Goal: Information Seeking & Learning: Learn about a topic

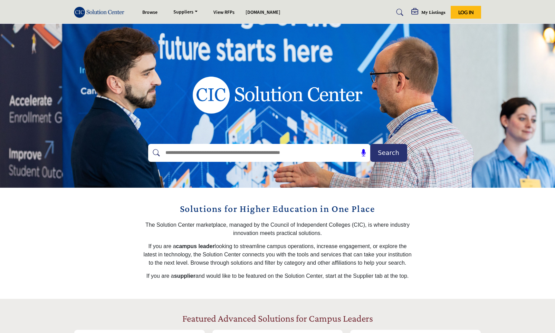
click at [432, 10] on h5 "My Listings" at bounding box center [433, 12] width 24 height 6
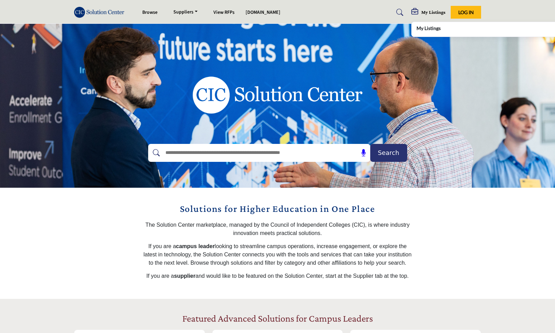
click at [428, 32] on div "My Listings" at bounding box center [497, 30] width 162 height 10
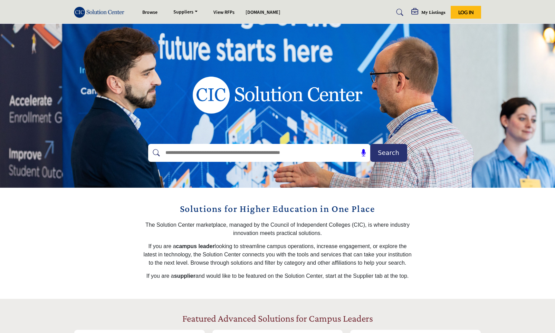
click at [226, 149] on input "text" at bounding box center [244, 153] width 165 height 10
type input "**********"
click at [370, 144] on button "Search" at bounding box center [388, 153] width 37 height 18
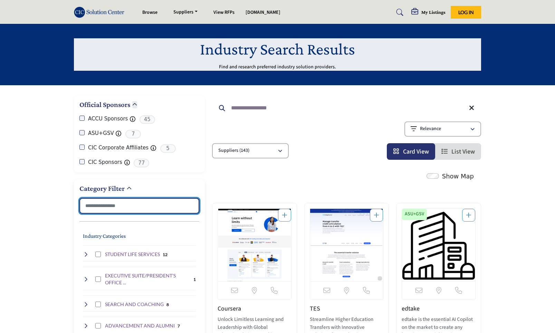
click at [101, 206] on input "Search Category" at bounding box center [139, 206] width 120 height 16
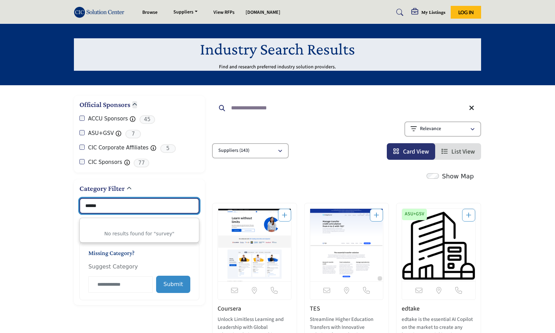
type input "******"
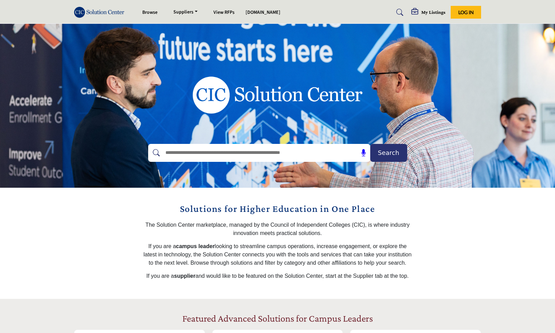
click at [196, 152] on input "text" at bounding box center [244, 153] width 165 height 10
type input "*"
type input "******"
click at [370, 144] on button "Search" at bounding box center [388, 153] width 37 height 18
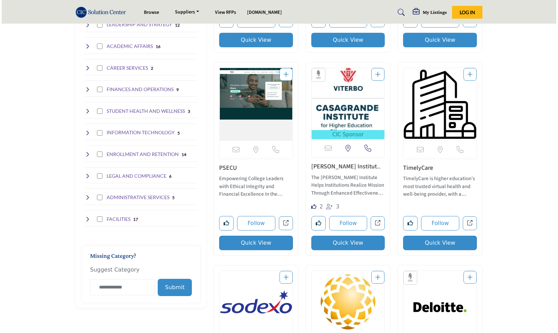
scroll to position [347, 0]
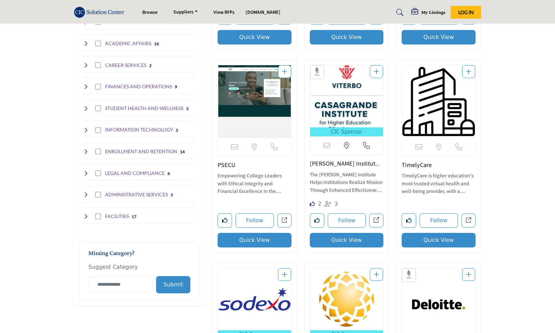
click at [432, 243] on button "Quick View" at bounding box center [438, 240] width 74 height 14
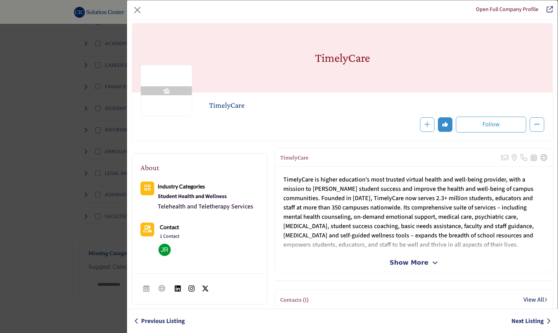
scroll to position [4, 0]
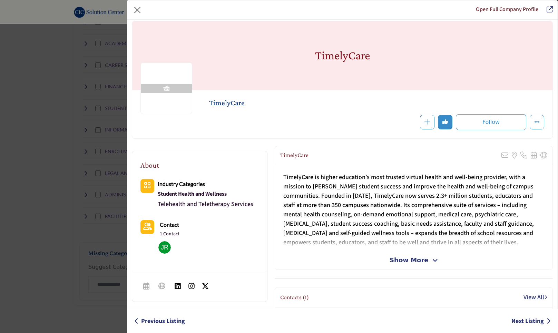
click at [165, 247] on img "Company Data Modal" at bounding box center [164, 247] width 12 height 12
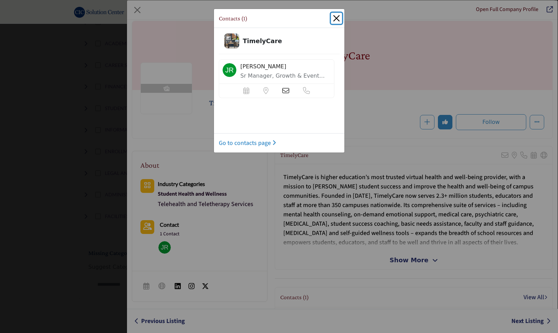
click at [336, 19] on button "Close" at bounding box center [336, 18] width 11 height 11
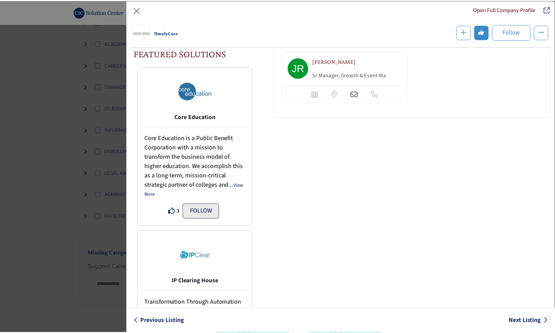
scroll to position [0, 0]
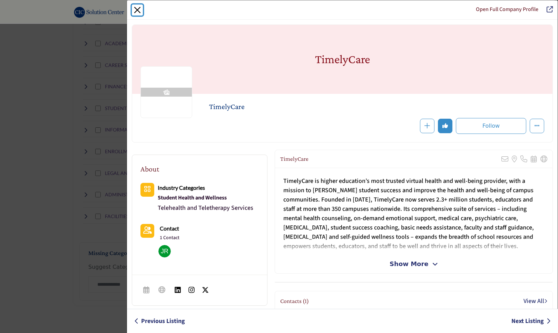
click at [138, 9] on button "Close" at bounding box center [137, 9] width 11 height 11
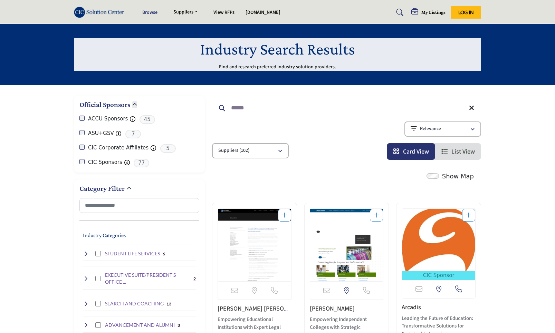
click at [147, 11] on link "Browse" at bounding box center [149, 12] width 15 height 7
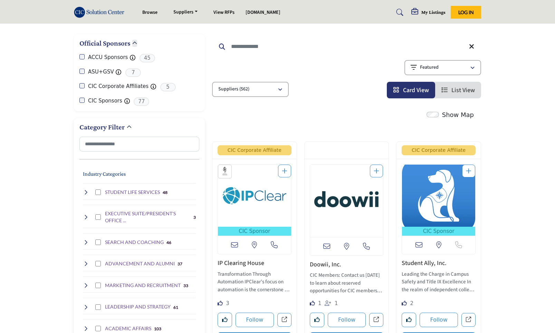
scroll to position [90, 0]
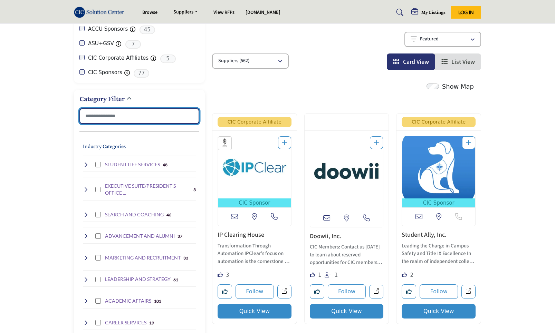
click at [97, 115] on input "Search Category" at bounding box center [139, 116] width 120 height 16
type input "*"
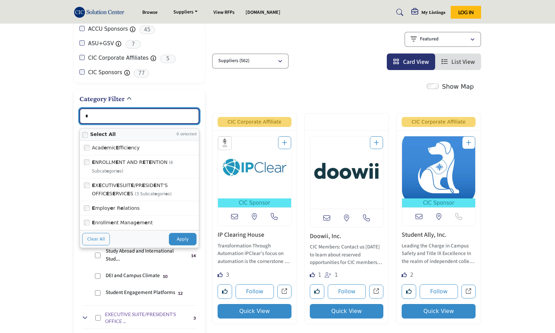
type input "**********"
type input "**"
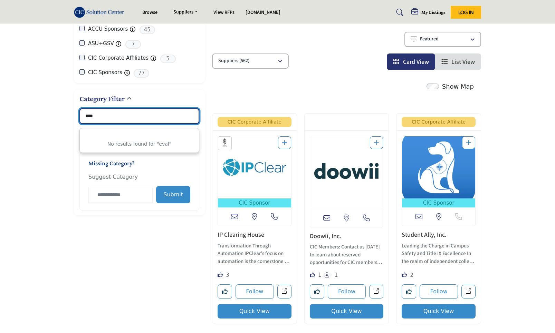
type input "****"
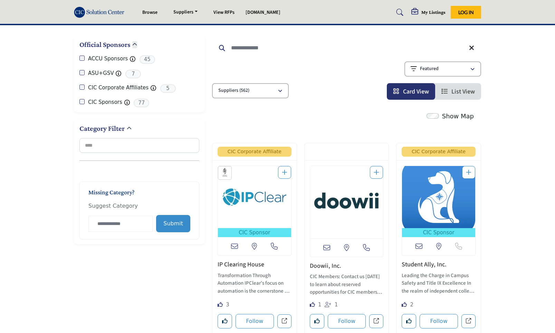
scroll to position [19, 0]
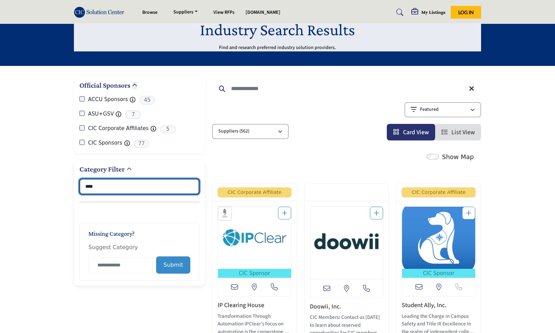
click at [115, 183] on input "****" at bounding box center [139, 187] width 120 height 16
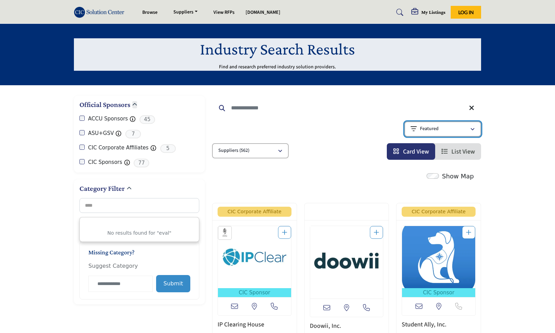
click at [466, 129] on div "Featured" at bounding box center [439, 129] width 59 height 8
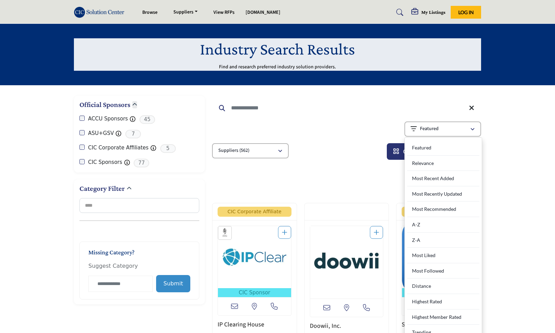
click at [338, 138] on div "Showing 21 results out of 562" at bounding box center [346, 131] width 269 height 18
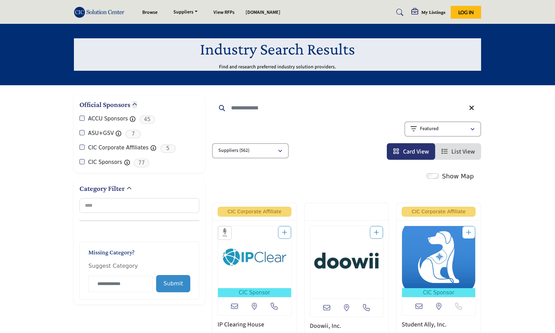
click at [101, 14] on img at bounding box center [101, 12] width 54 height 11
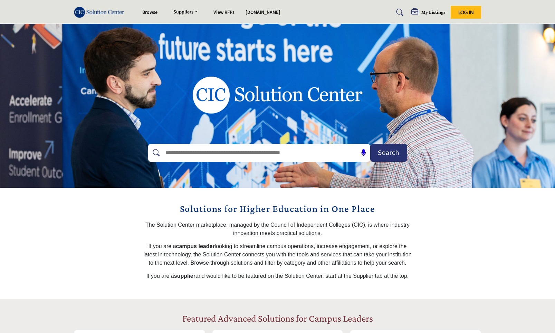
click at [188, 158] on div at bounding box center [251, 153] width 207 height 18
click at [191, 152] on input "text" at bounding box center [244, 153] width 165 height 10
type input "****"
click at [370, 144] on button "Search" at bounding box center [388, 153] width 37 height 18
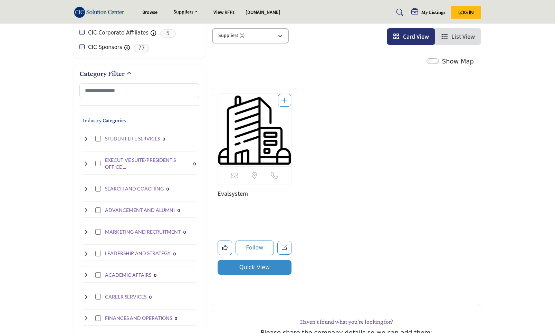
scroll to position [118, 0]
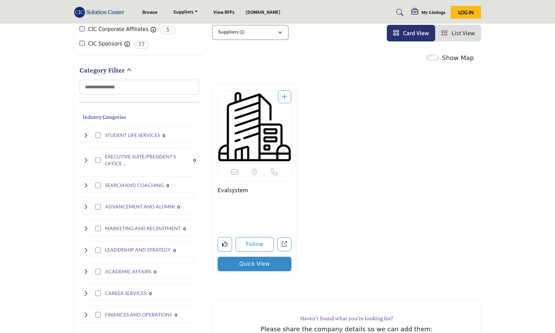
click at [239, 141] on img "Open Listing in new tab" at bounding box center [254, 126] width 73 height 72
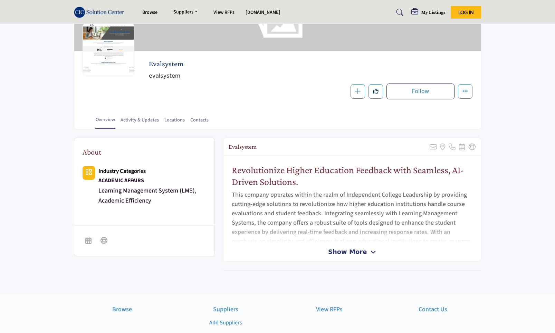
scroll to position [71, 0]
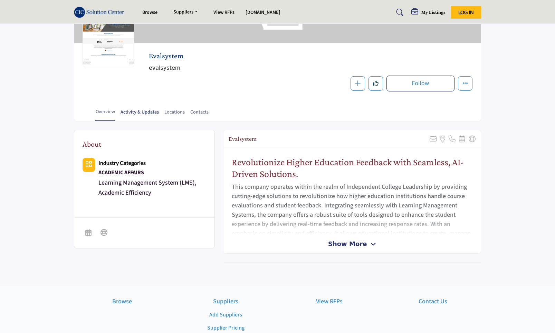
click at [150, 115] on link "Activity & Updates" at bounding box center [139, 115] width 39 height 12
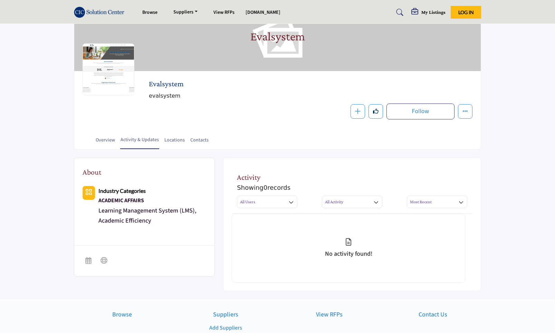
scroll to position [46, 0]
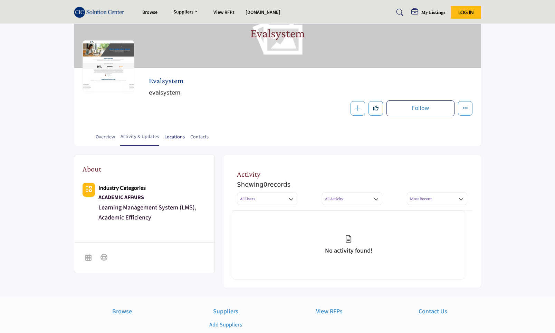
click at [168, 135] on link "Locations" at bounding box center [174, 140] width 21 height 12
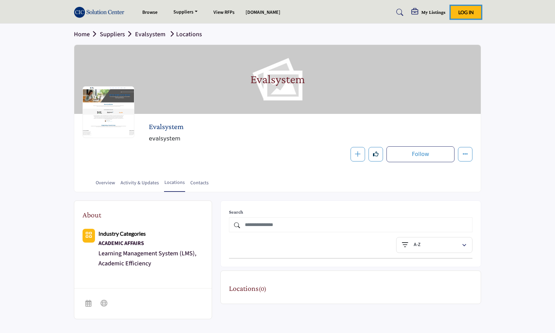
click at [460, 12] on span "Log In" at bounding box center [466, 12] width 16 height 6
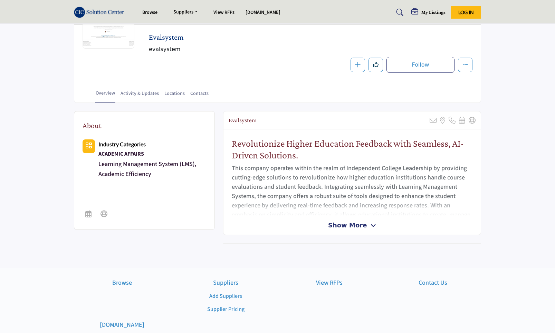
scroll to position [99, 0]
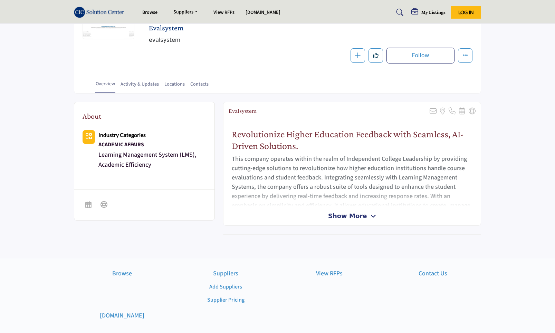
click at [363, 214] on span "Show More" at bounding box center [347, 215] width 39 height 9
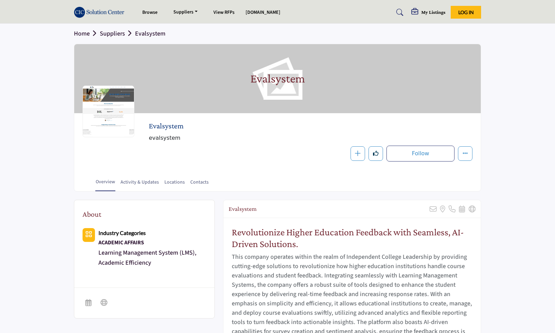
scroll to position [0, 0]
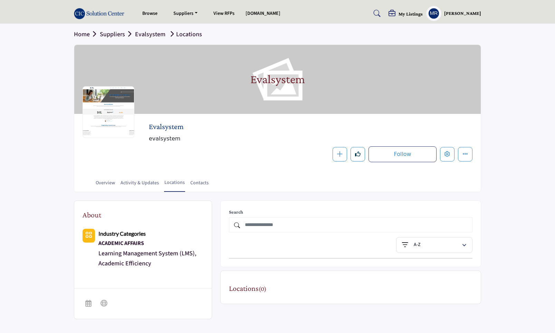
click at [405, 13] on h5 "My Listings" at bounding box center [410, 14] width 24 height 6
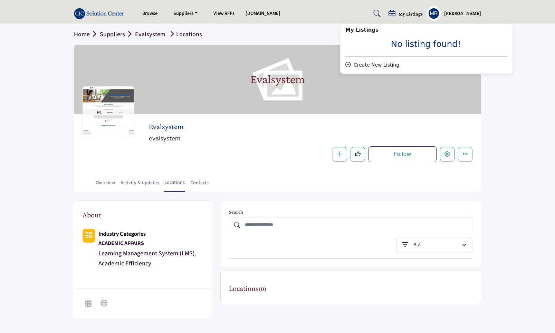
click at [453, 13] on h5 "[PERSON_NAME]" at bounding box center [462, 13] width 37 height 7
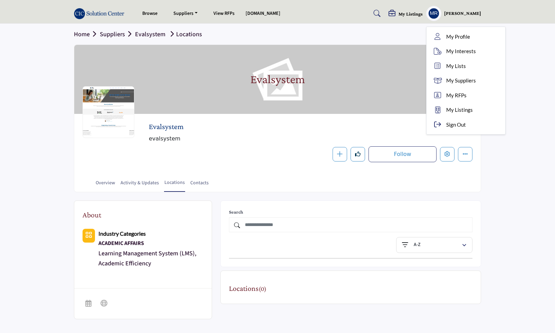
click at [414, 14] on h5 "My Listings" at bounding box center [410, 14] width 24 height 6
